Goal: Task Accomplishment & Management: Manage account settings

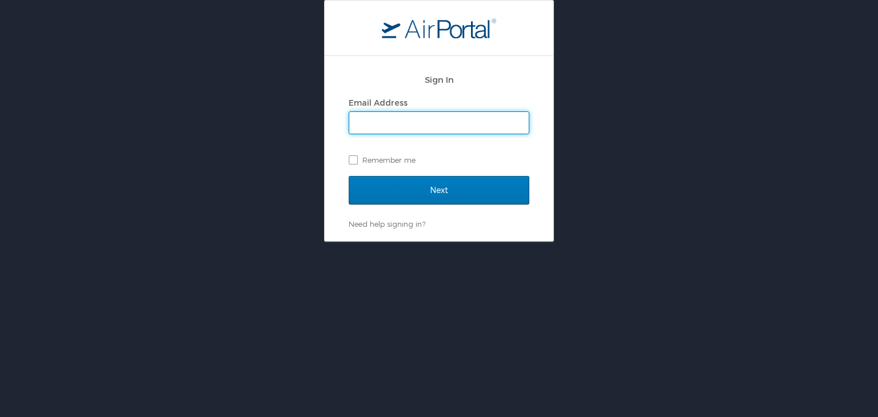
click at [420, 121] on input "Email Address" at bounding box center [439, 123] width 180 height 22
type input "13meyers@gmail.com"
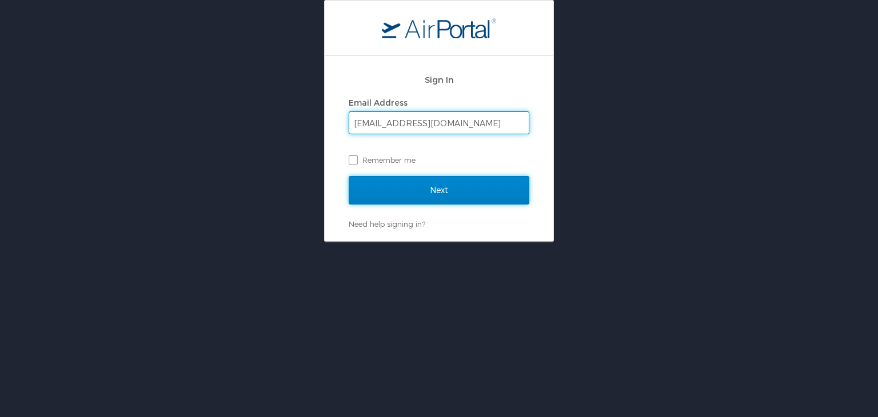
click at [429, 186] on input "Next" at bounding box center [439, 190] width 181 height 29
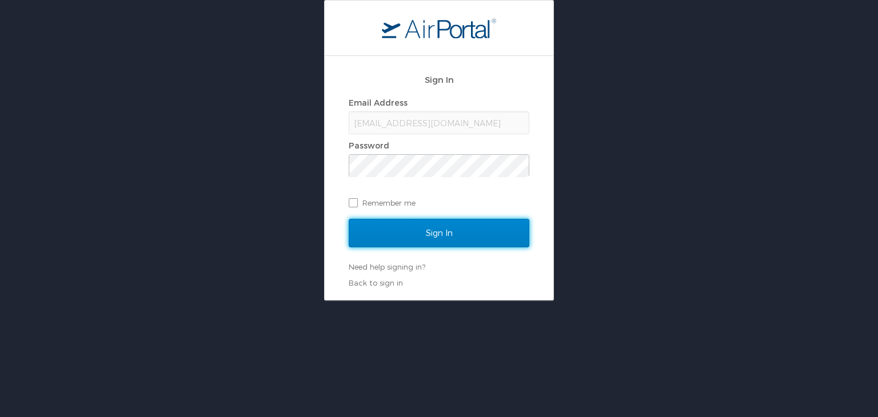
click at [461, 237] on input "Sign In" at bounding box center [439, 233] width 181 height 29
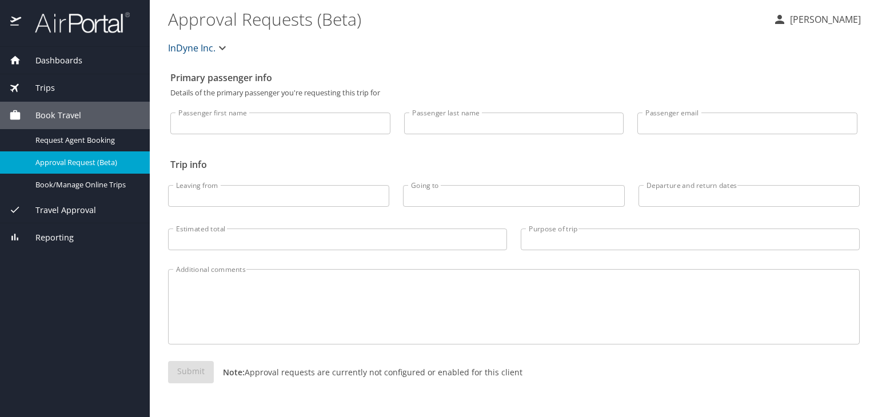
click at [833, 18] on p "[PERSON_NAME]" at bounding box center [824, 20] width 74 height 14
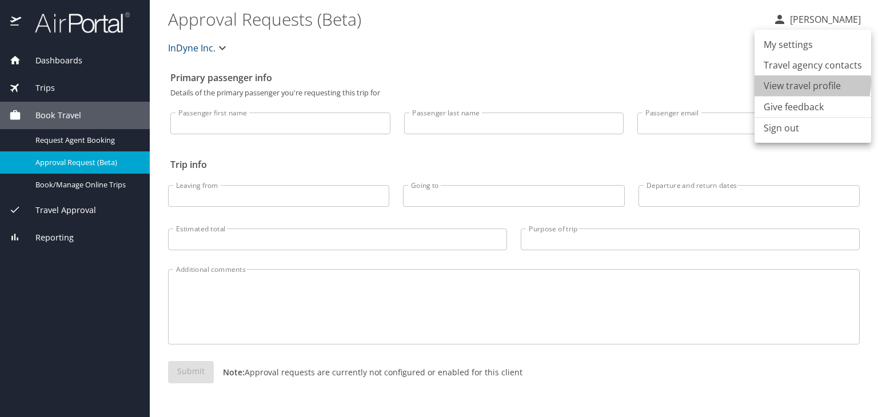
click at [801, 82] on li "View travel profile" at bounding box center [813, 85] width 117 height 21
